Goal: Find specific page/section: Find specific page/section

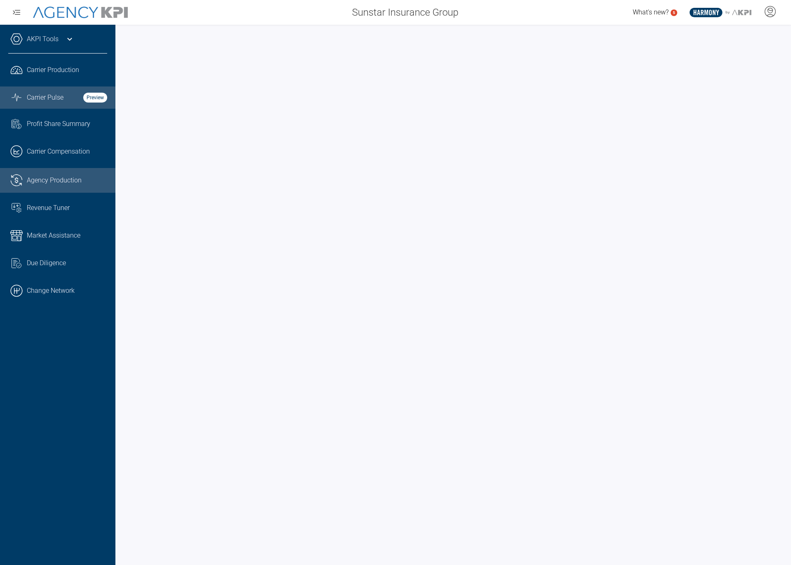
click at [49, 96] on span "Carrier Pulse" at bounding box center [45, 98] width 37 height 10
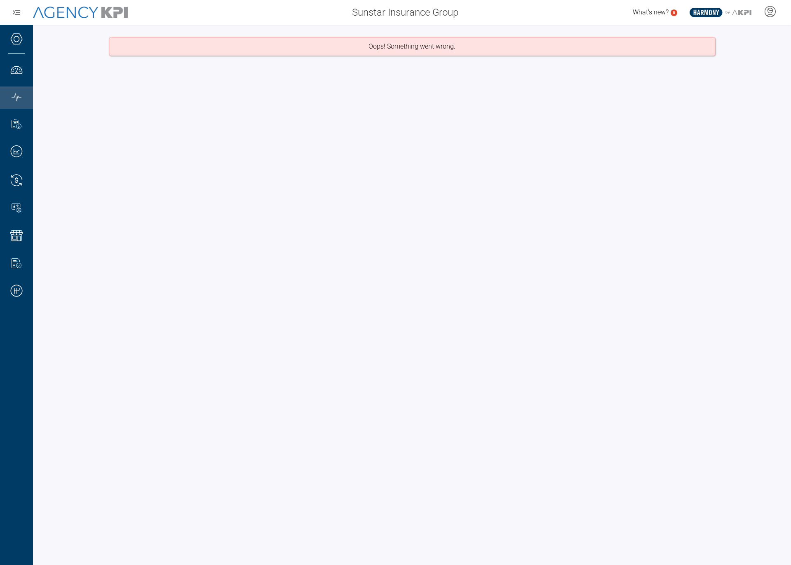
click at [187, 346] on div "Oops! Something went wrong." at bounding box center [412, 295] width 758 height 540
